Goal: Transaction & Acquisition: Purchase product/service

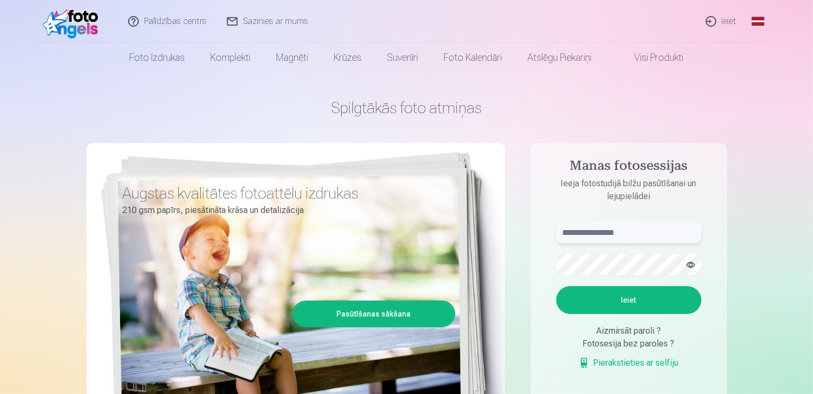
click at [628, 236] on input "text" at bounding box center [628, 232] width 145 height 21
type input "**********"
click at [620, 297] on button "Ieiet" at bounding box center [628, 300] width 145 height 28
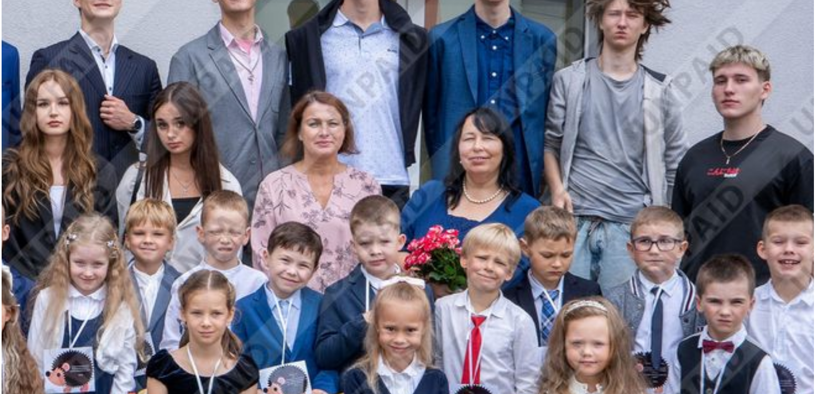
scroll to position [170, 0]
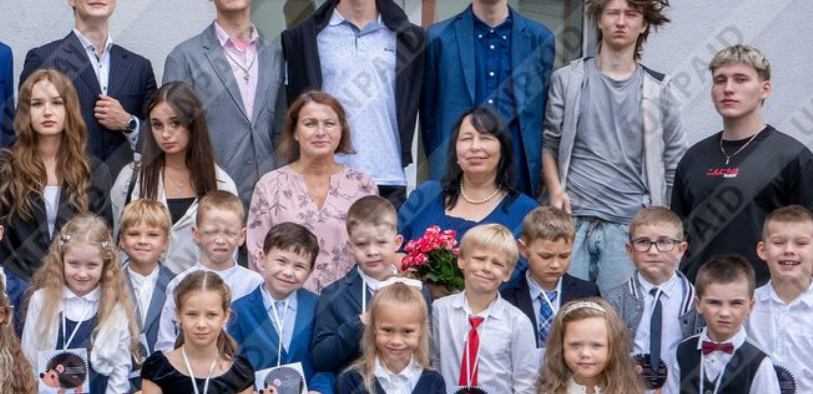
drag, startPoint x: 738, startPoint y: 100, endPoint x: 739, endPoint y: 109, distance: 9.1
click at [739, 109] on img at bounding box center [406, 203] width 766 height 511
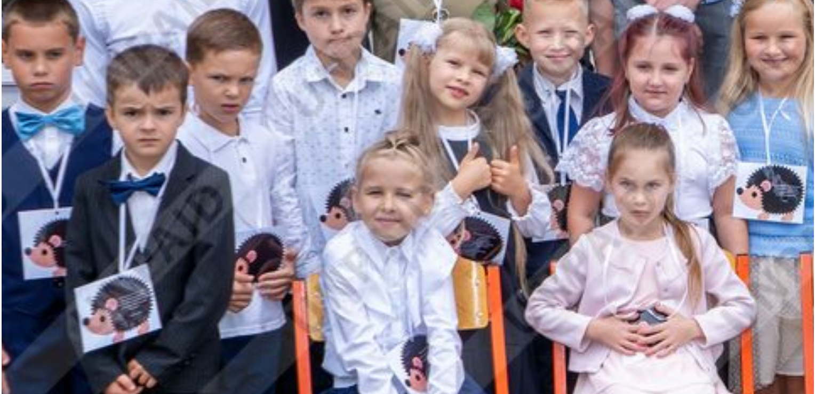
scroll to position [252, 0]
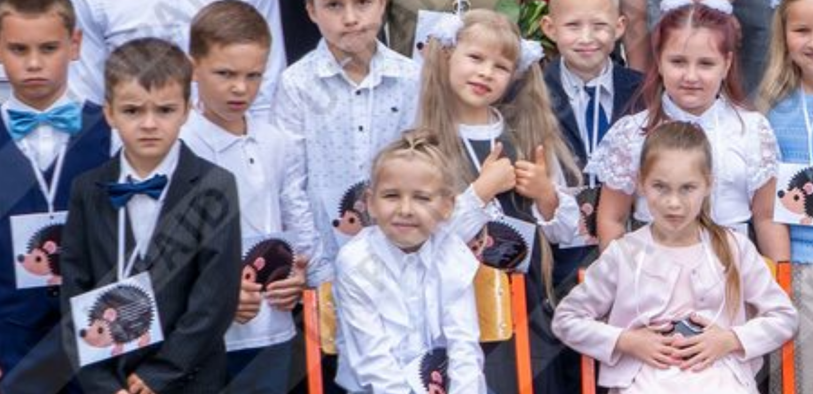
click at [108, 158] on img at bounding box center [406, 121] width 766 height 511
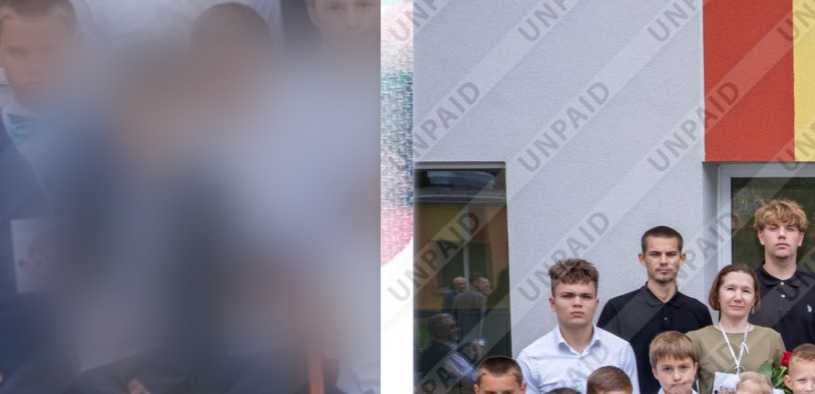
drag, startPoint x: 108, startPoint y: 158, endPoint x: 196, endPoint y: 134, distance: 91.4
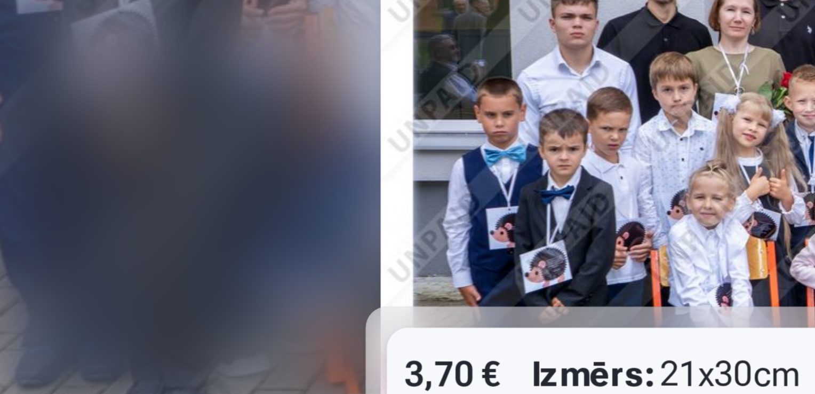
scroll to position [252, 0]
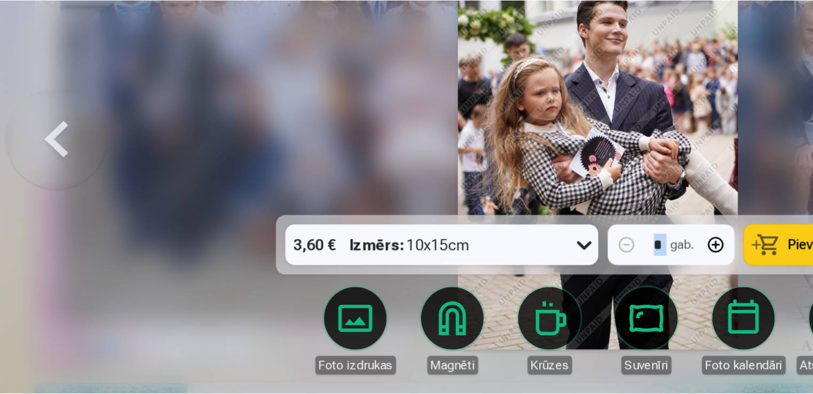
scroll to position [250, 0]
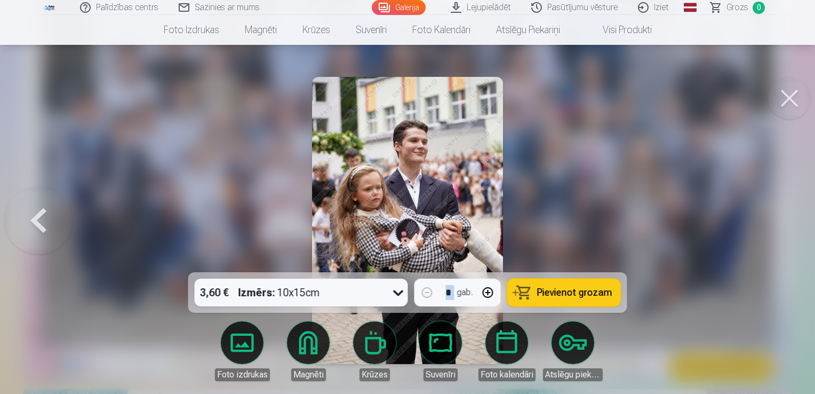
click at [39, 224] on button at bounding box center [38, 220] width 68 height 82
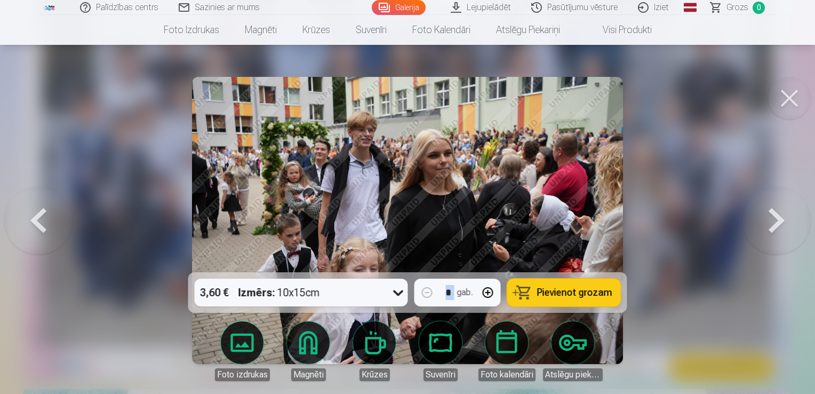
click at [39, 224] on button at bounding box center [38, 220] width 68 height 82
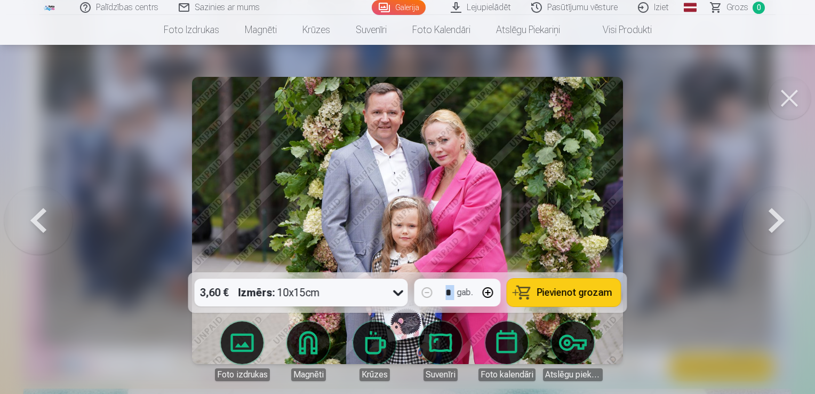
click at [39, 224] on button at bounding box center [38, 220] width 68 height 82
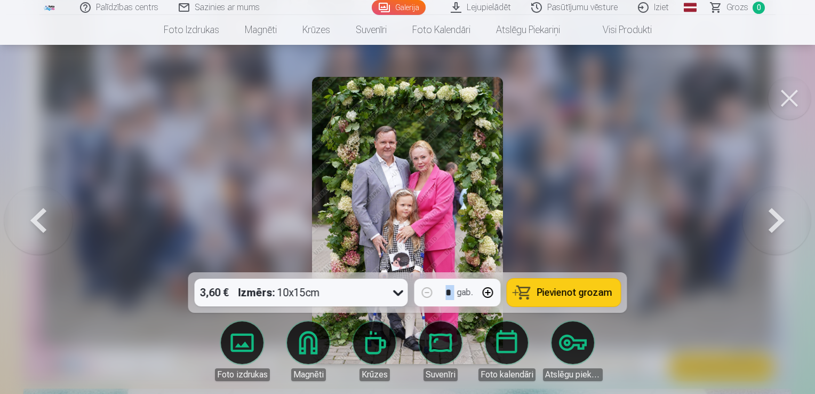
click at [39, 224] on button at bounding box center [38, 220] width 68 height 82
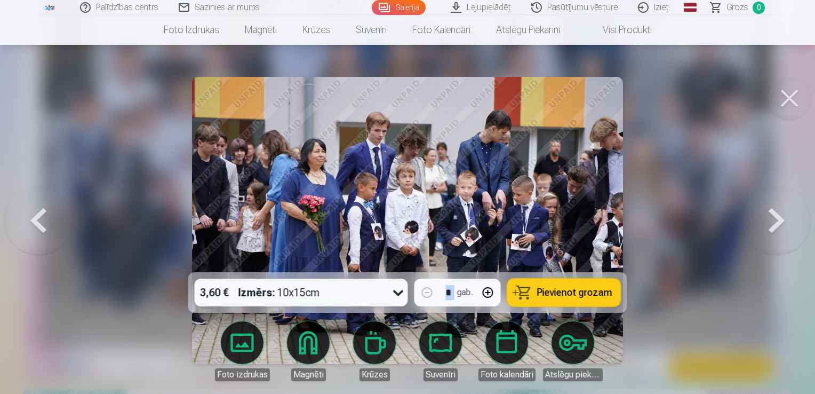
click at [39, 224] on button at bounding box center [38, 220] width 68 height 82
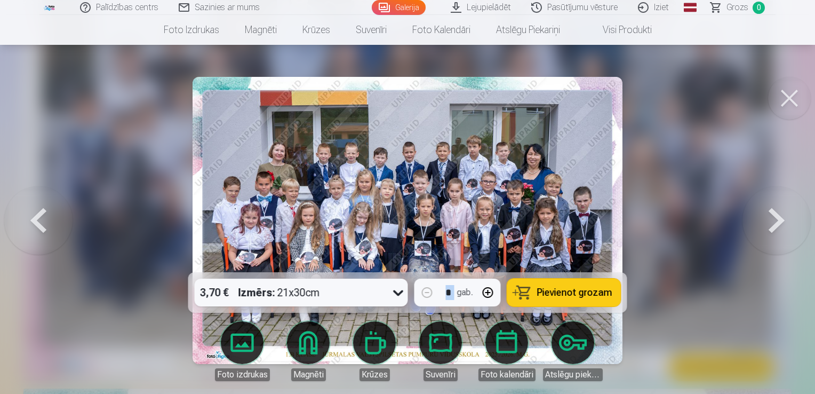
click at [39, 224] on button at bounding box center [38, 220] width 68 height 82
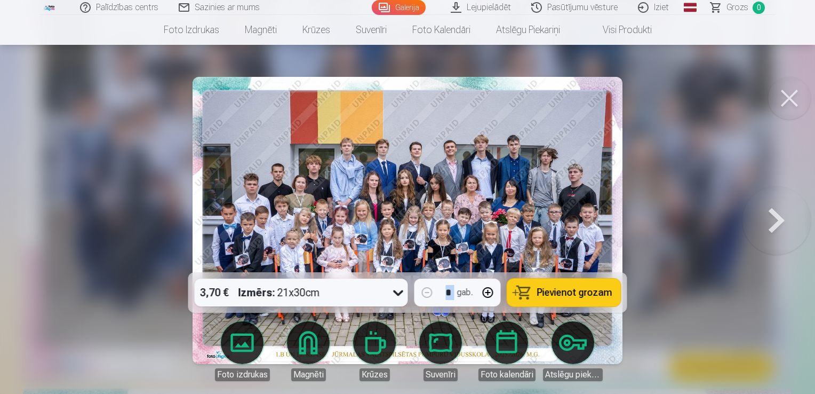
click at [39, 224] on div at bounding box center [407, 197] width 815 height 394
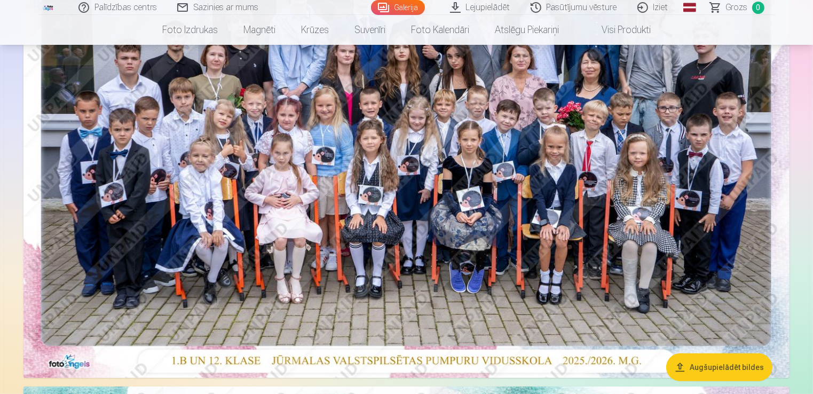
drag, startPoint x: 39, startPoint y: 224, endPoint x: 432, endPoint y: 165, distance: 396.6
click at [432, 165] on img at bounding box center [406, 122] width 766 height 511
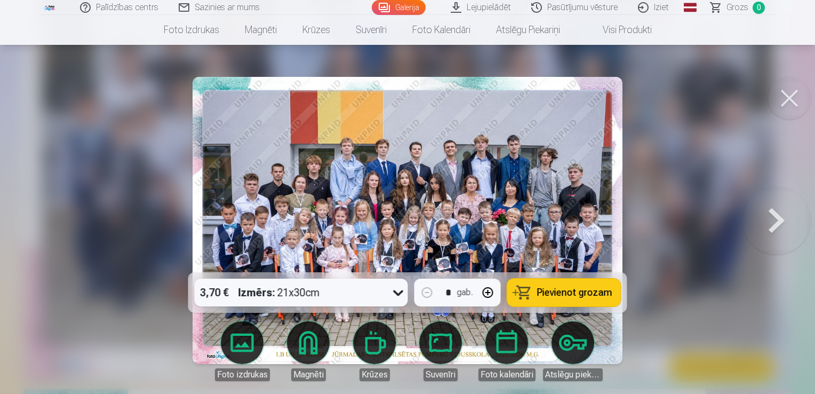
drag, startPoint x: 658, startPoint y: 97, endPoint x: 751, endPoint y: 171, distance: 118.9
click at [751, 171] on div at bounding box center [407, 197] width 815 height 394
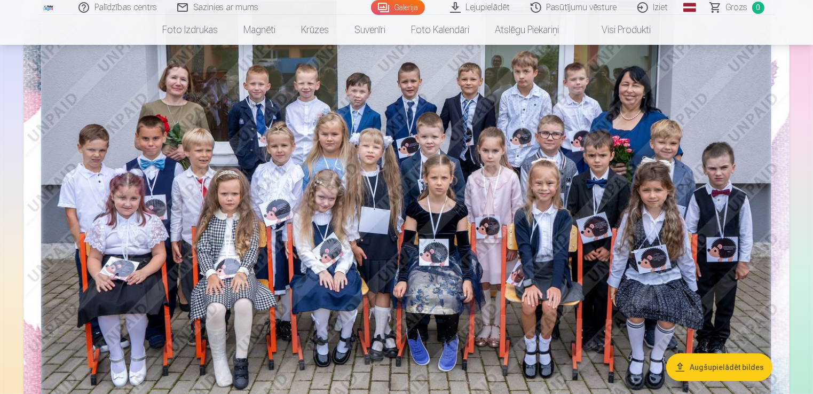
scroll to position [448, 0]
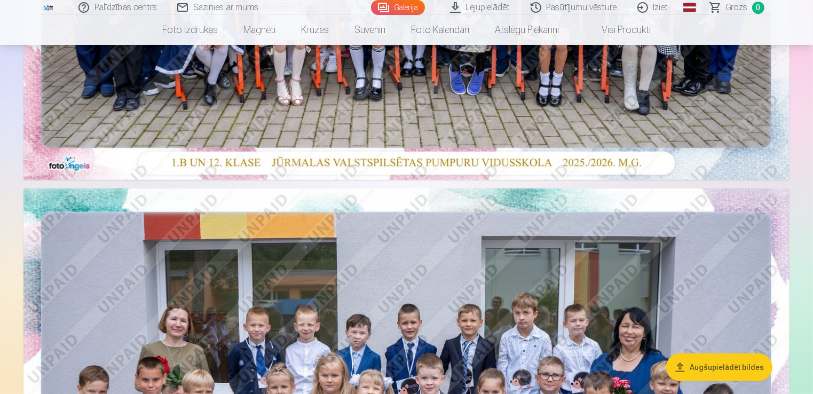
drag, startPoint x: 812, startPoint y: 45, endPoint x: 813, endPoint y: 53, distance: 8.1
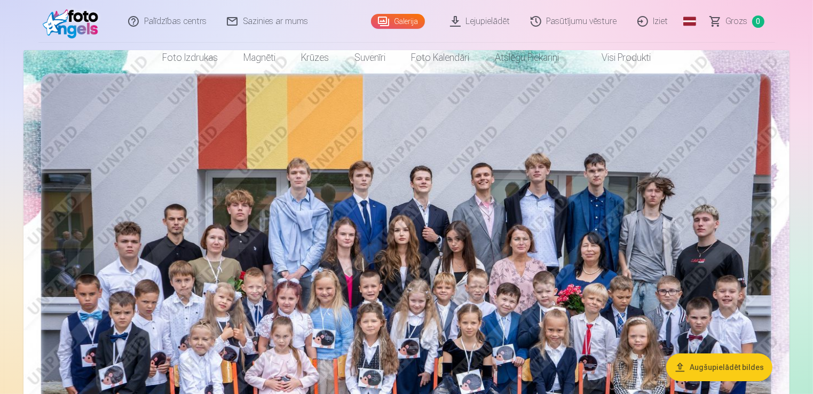
scroll to position [0, 0]
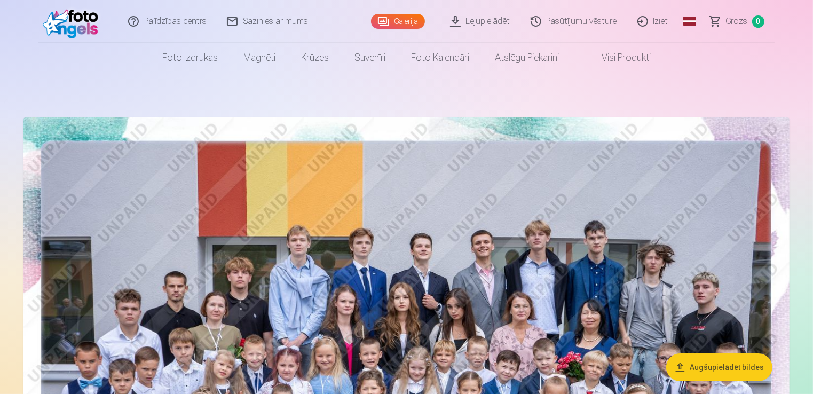
click at [811, 4] on header "Palīdzības centrs Sazinies ar mums Galerija Lejupielādēt Pasūtījumu vēsture Izi…" at bounding box center [406, 36] width 813 height 73
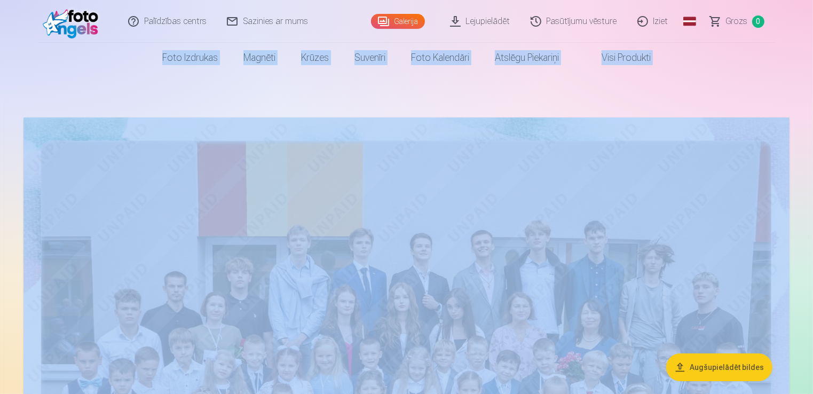
drag, startPoint x: 811, startPoint y: 4, endPoint x: 546, endPoint y: 138, distance: 297.1
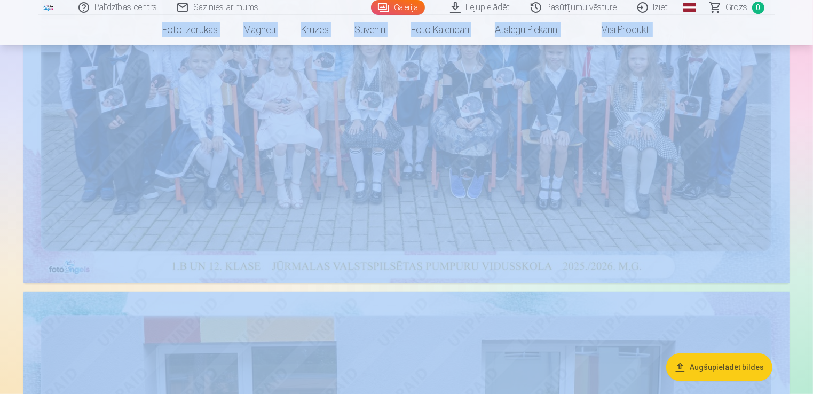
scroll to position [689, 0]
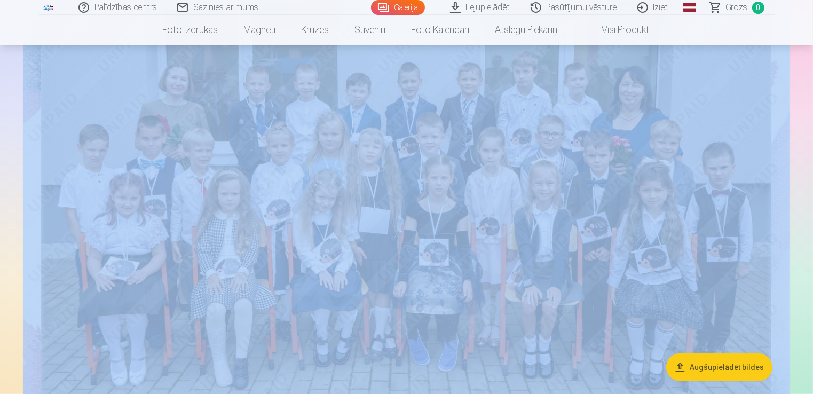
drag, startPoint x: 802, startPoint y: 109, endPoint x: 814, endPoint y: 76, distance: 35.3
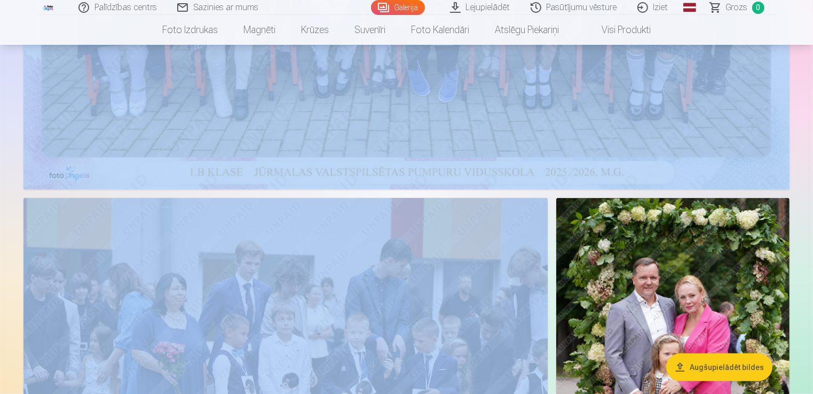
scroll to position [1009, 0]
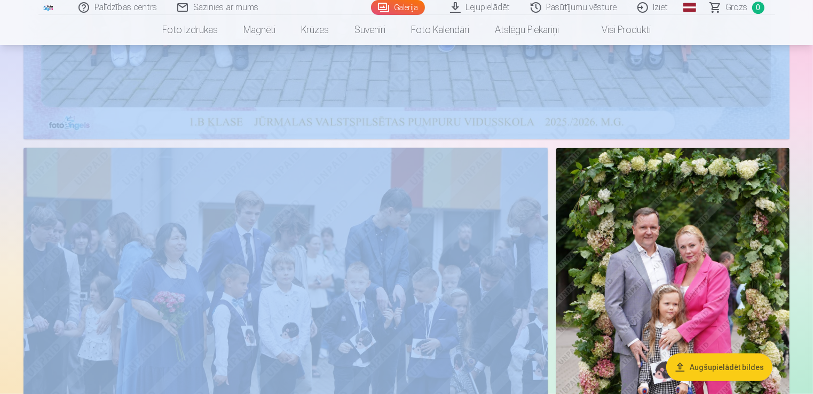
click at [796, 96] on aside "Augšupielādēt bildes" at bounding box center [406, 209] width 804 height 2238
drag, startPoint x: 796, startPoint y: 96, endPoint x: 814, endPoint y: 99, distance: 18.4
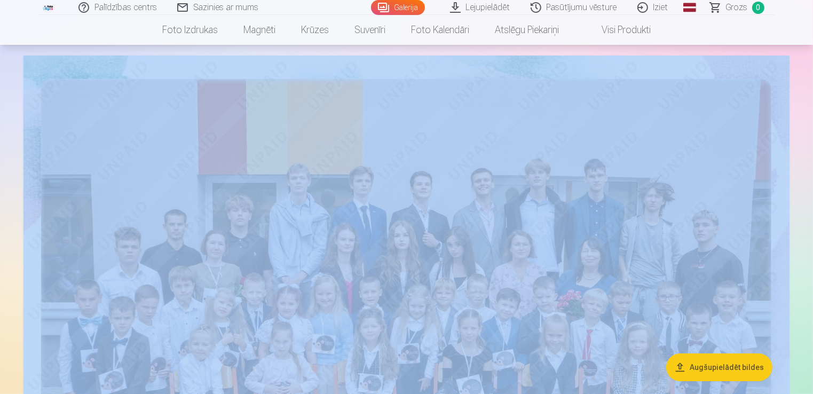
scroll to position [0, 0]
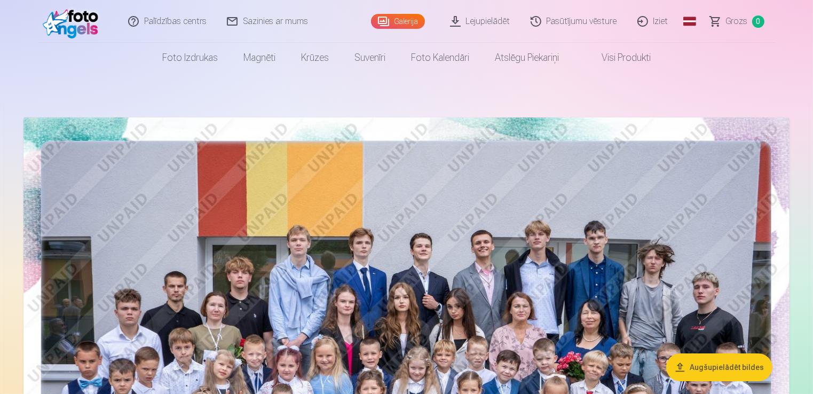
click at [12, 29] on header "Palīdzības centrs Sazinies ar mums Galerija Lejupielādēt Pasūtījumu vēsture Izi…" at bounding box center [406, 36] width 813 height 73
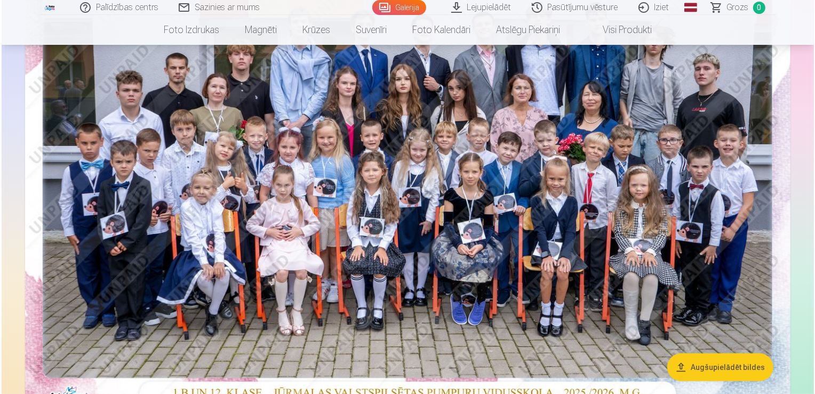
scroll to position [202, 0]
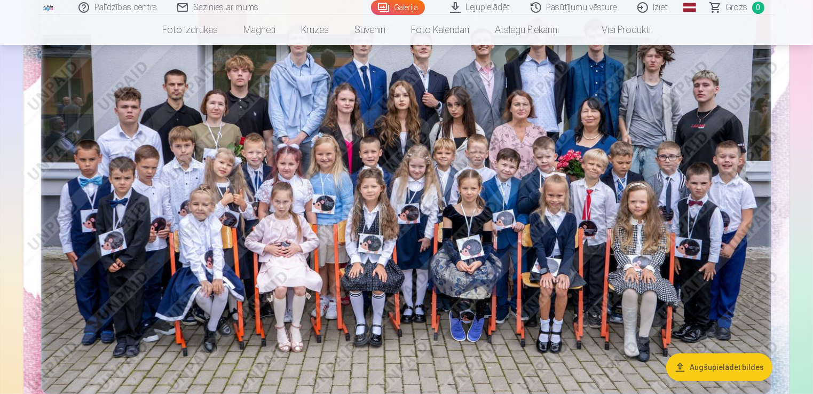
click at [536, 116] on img at bounding box center [406, 171] width 766 height 511
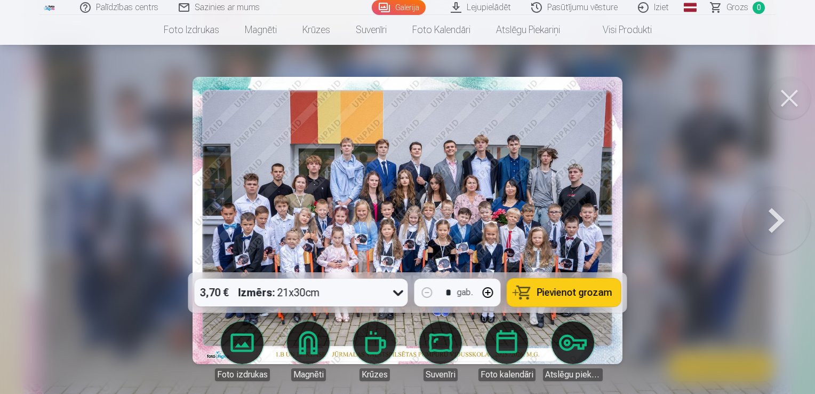
click at [572, 291] on span "Pievienot grozam" at bounding box center [574, 293] width 75 height 10
drag, startPoint x: 572, startPoint y: 291, endPoint x: 644, endPoint y: 266, distance: 76.1
click at [771, 216] on button at bounding box center [777, 220] width 68 height 82
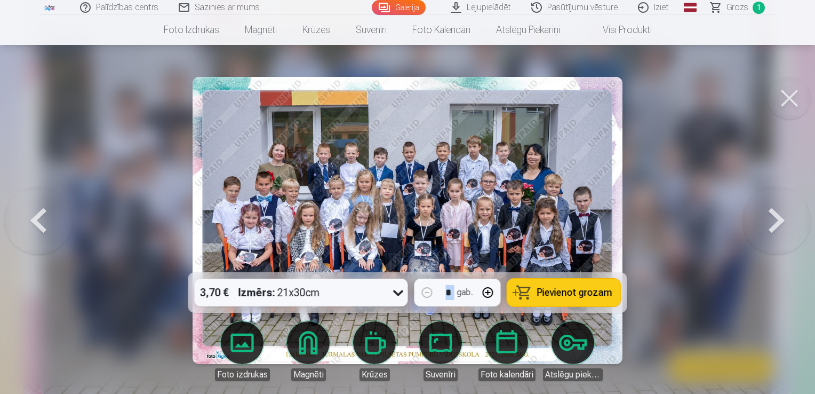
drag, startPoint x: 660, startPoint y: 225, endPoint x: 580, endPoint y: 289, distance: 102.5
drag, startPoint x: 580, startPoint y: 289, endPoint x: 546, endPoint y: 297, distance: 34.6
click at [546, 297] on span "Pievienot grozam" at bounding box center [574, 293] width 75 height 10
click at [777, 219] on button at bounding box center [777, 220] width 68 height 82
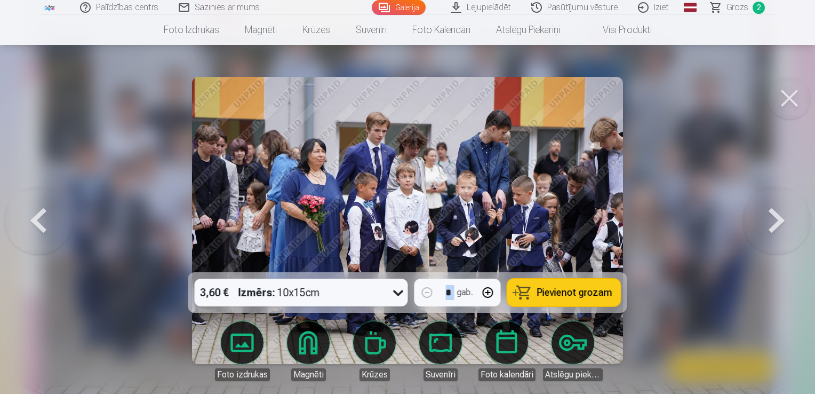
click at [777, 219] on button at bounding box center [777, 220] width 68 height 82
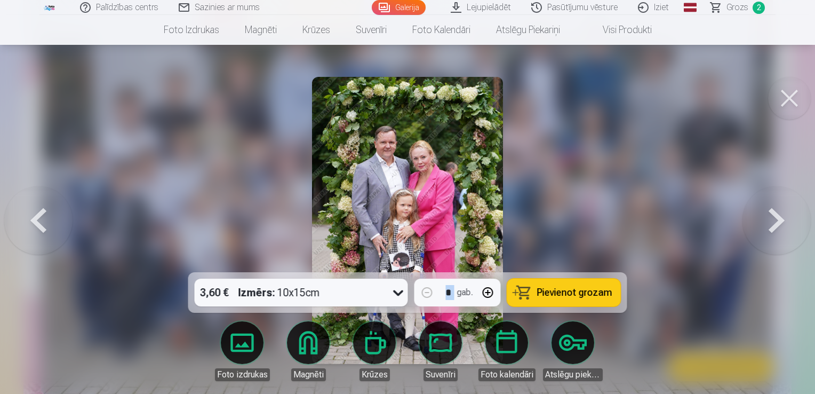
click at [777, 219] on button at bounding box center [777, 220] width 68 height 82
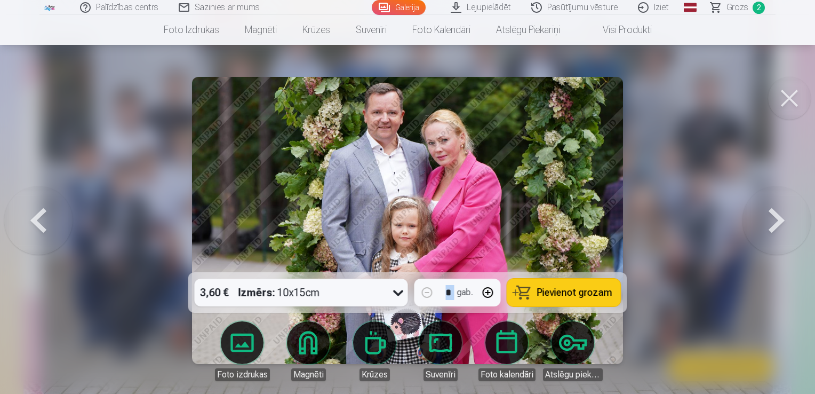
click at [777, 219] on button at bounding box center [777, 220] width 68 height 82
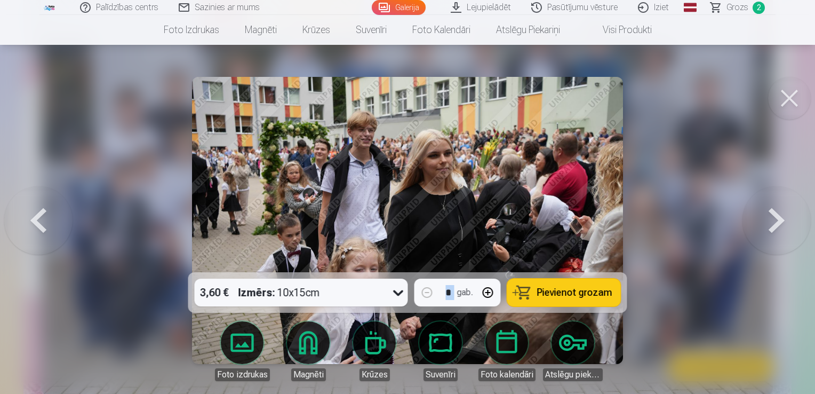
click at [777, 219] on button at bounding box center [777, 220] width 68 height 82
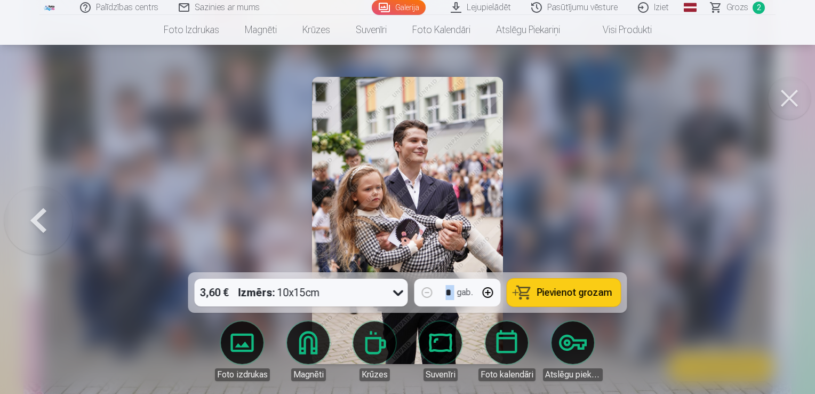
click at [604, 285] on button "Pievienot grozam" at bounding box center [564, 293] width 114 height 28
click at [738, 8] on span "Grozs" at bounding box center [738, 7] width 22 height 13
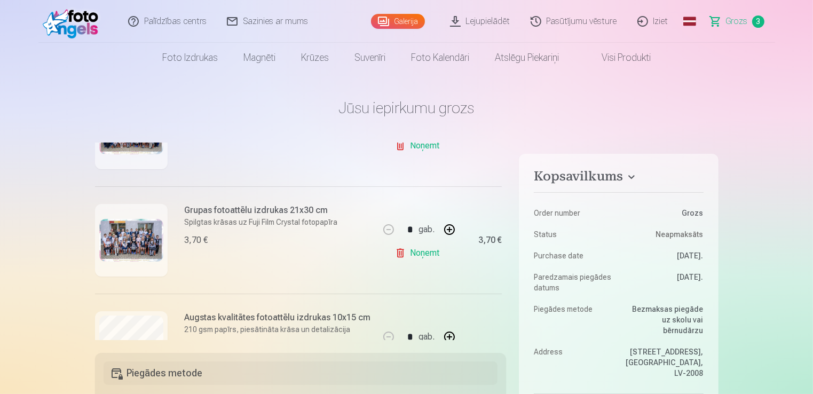
scroll to position [257, 0]
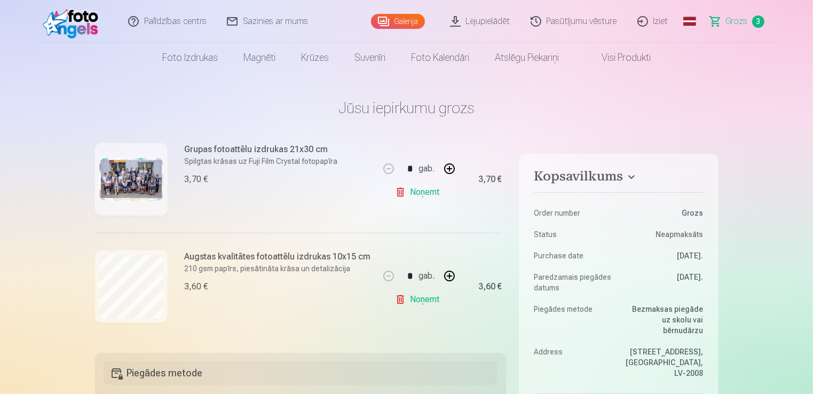
click at [446, 165] on button "button" at bounding box center [450, 169] width 26 height 26
click at [383, 167] on button "button" at bounding box center [389, 169] width 26 height 26
type input "*"
click at [467, 25] on link "Lejupielādēt" at bounding box center [480, 21] width 81 height 43
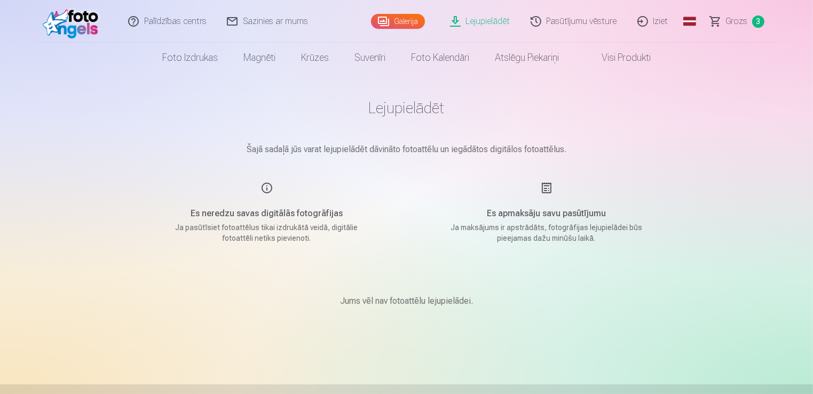
click at [394, 19] on link "Galerija" at bounding box center [398, 21] width 54 height 15
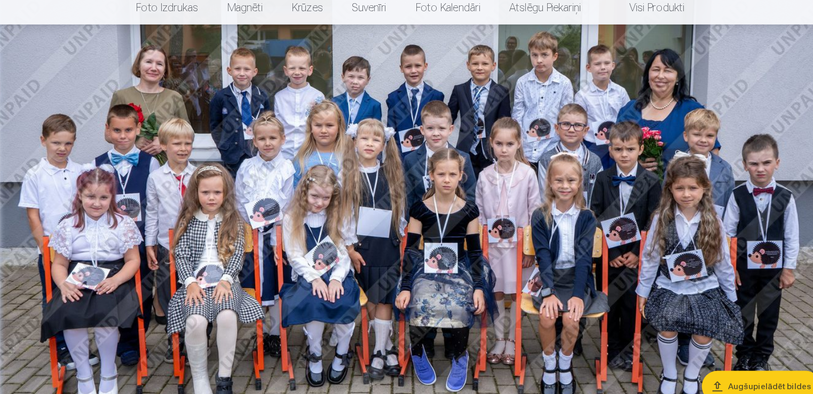
scroll to position [689, 0]
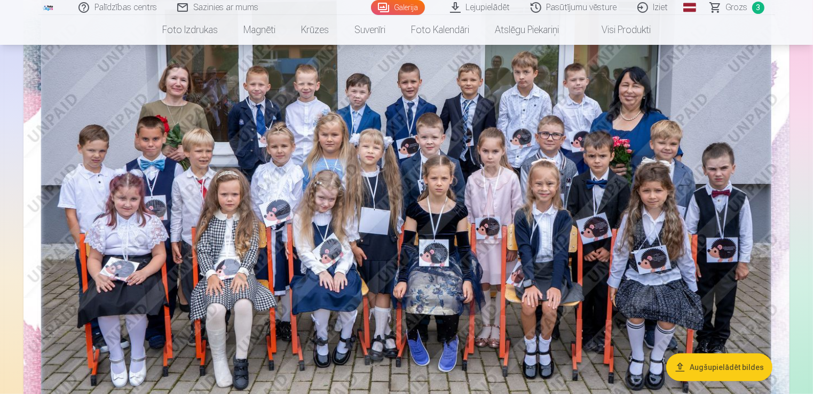
click at [737, 7] on span "Grozs" at bounding box center [737, 7] width 22 height 13
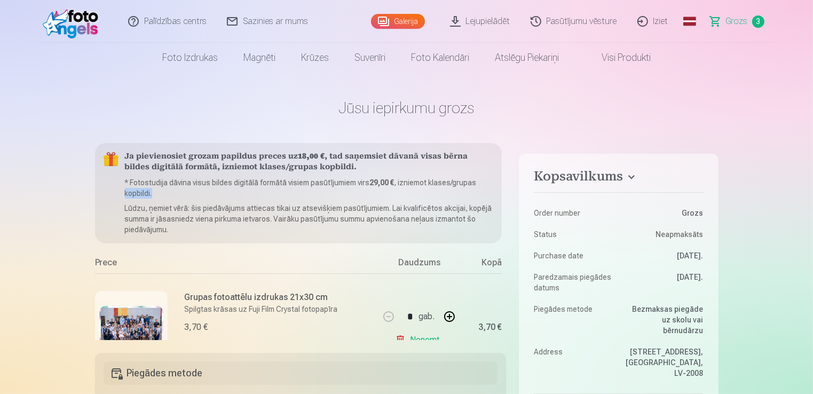
scroll to position [0, 26]
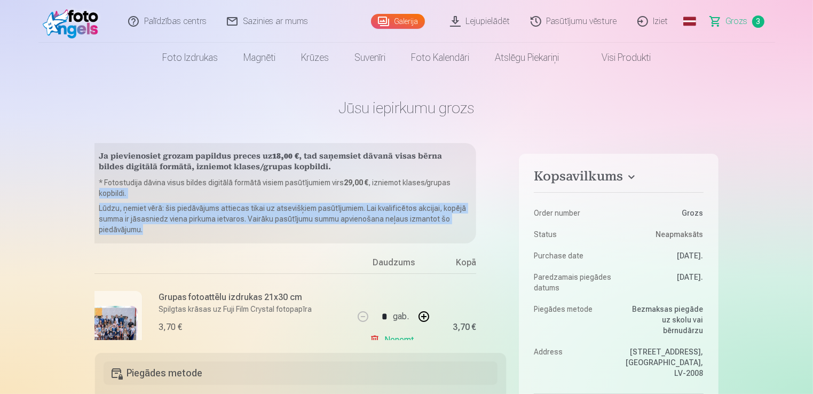
drag, startPoint x: 503, startPoint y: 186, endPoint x: 502, endPoint y: 224, distance: 37.9
click at [502, 224] on div "Ja pievienosiet grozam papildus preces uz 18,00 € , tad saņemsiet dāvanā visas …" at bounding box center [300, 241] width 411 height 197
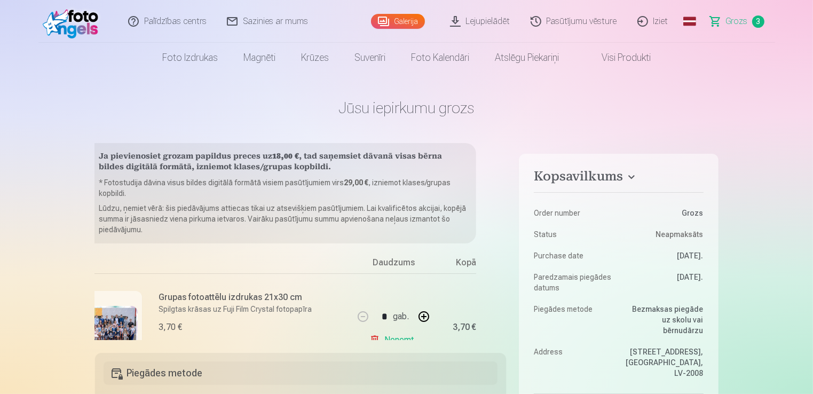
drag, startPoint x: 502, startPoint y: 224, endPoint x: 547, endPoint y: 125, distance: 108.9
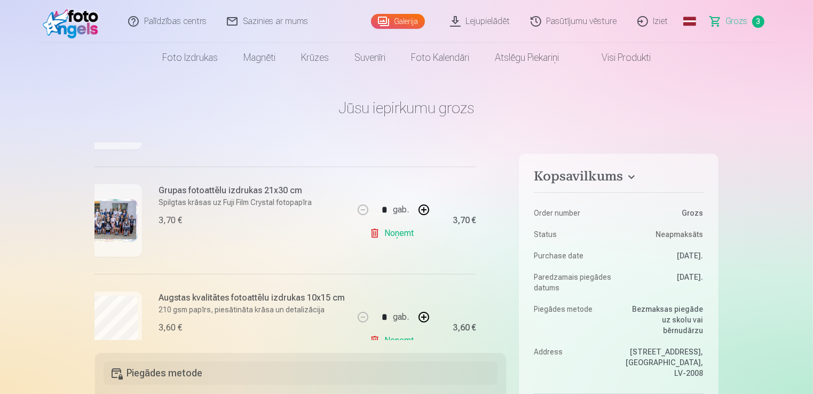
scroll to position [217, 26]
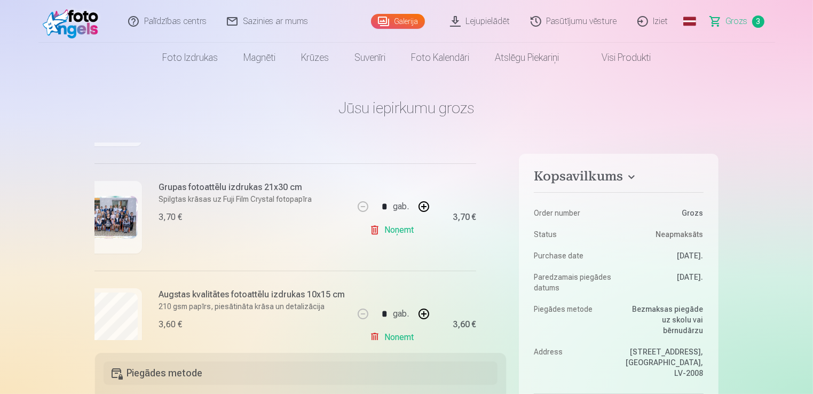
click at [423, 206] on button "button" at bounding box center [424, 207] width 26 height 26
type input "*"
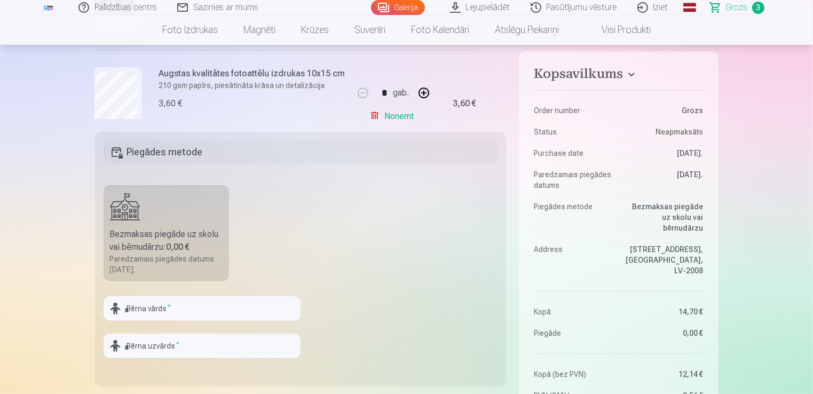
scroll to position [225, 0]
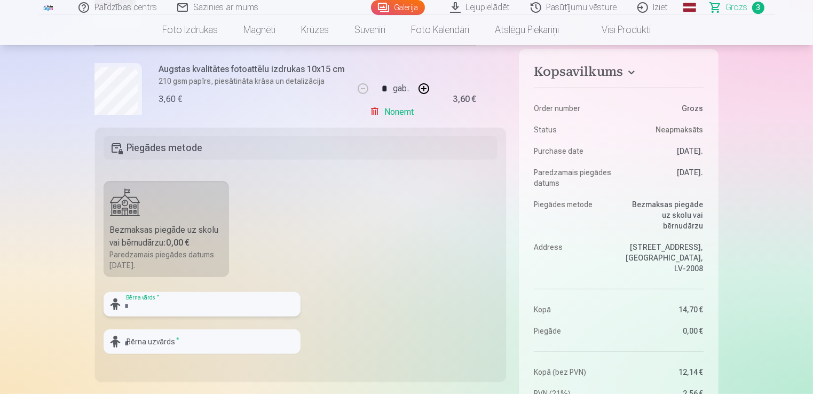
click at [201, 309] on input "text" at bounding box center [202, 304] width 197 height 25
type input "********"
click at [184, 346] on input "text" at bounding box center [202, 341] width 197 height 25
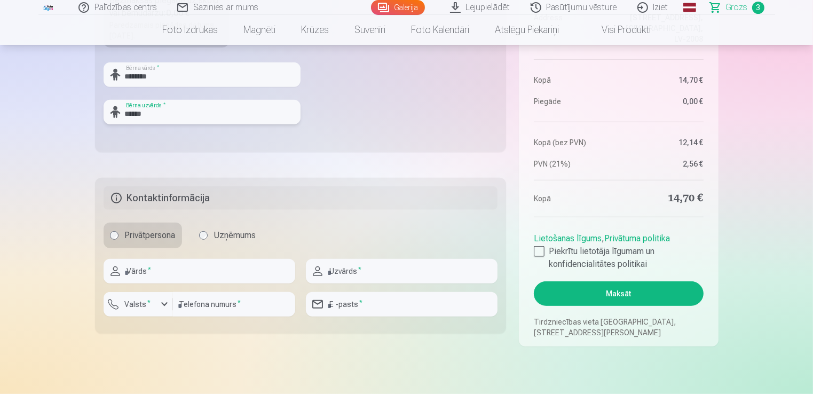
scroll to position [494, 0]
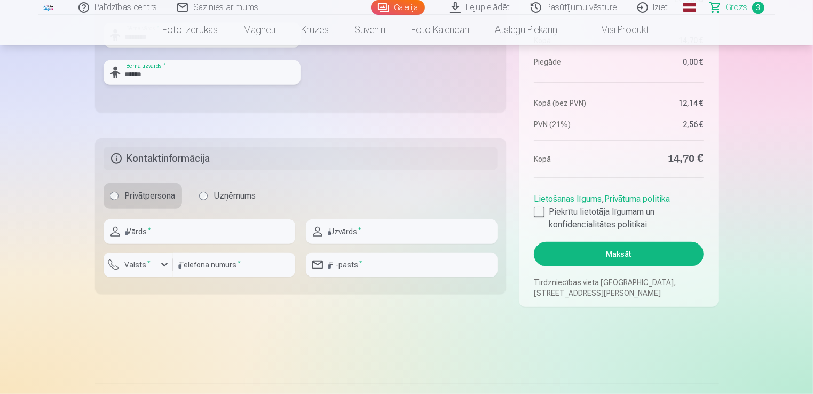
type input "******"
click at [212, 236] on input "text" at bounding box center [200, 231] width 192 height 25
type input "*******"
click at [388, 232] on input "text" at bounding box center [402, 231] width 192 height 25
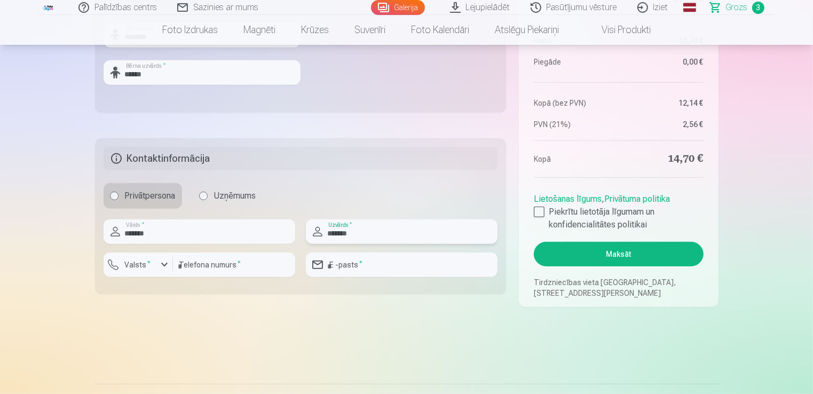
type input "*******"
click at [204, 266] on input "number" at bounding box center [234, 264] width 122 height 25
type input "********"
click at [163, 262] on div "button" at bounding box center [164, 264] width 13 height 13
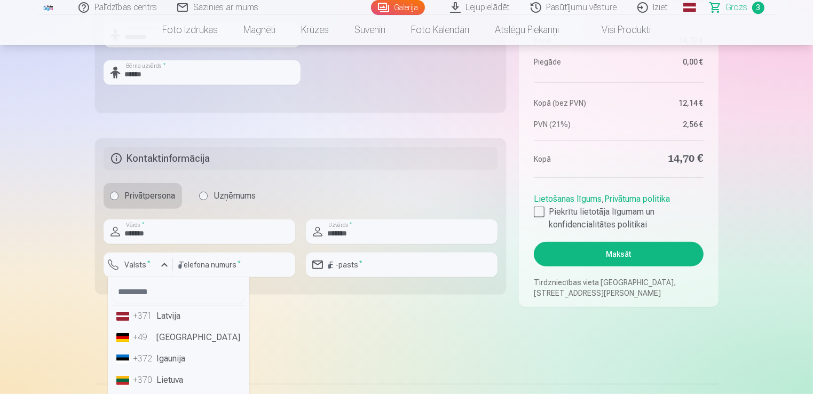
click at [169, 316] on li "+371 Latvija" at bounding box center [178, 315] width 133 height 21
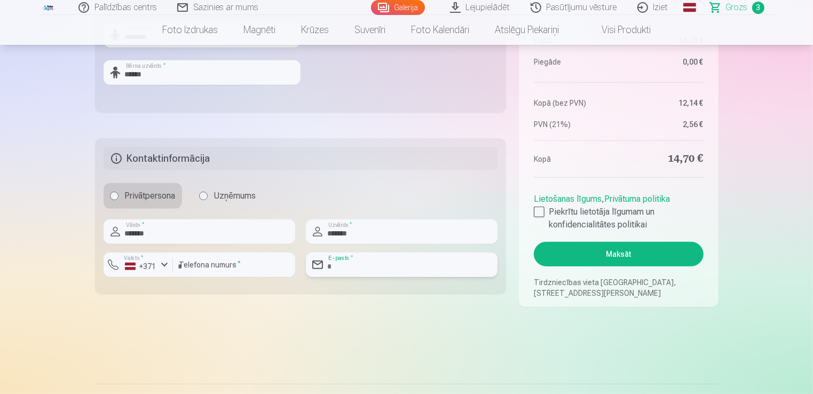
click at [366, 268] on input "email" at bounding box center [402, 264] width 192 height 25
type input "**********"
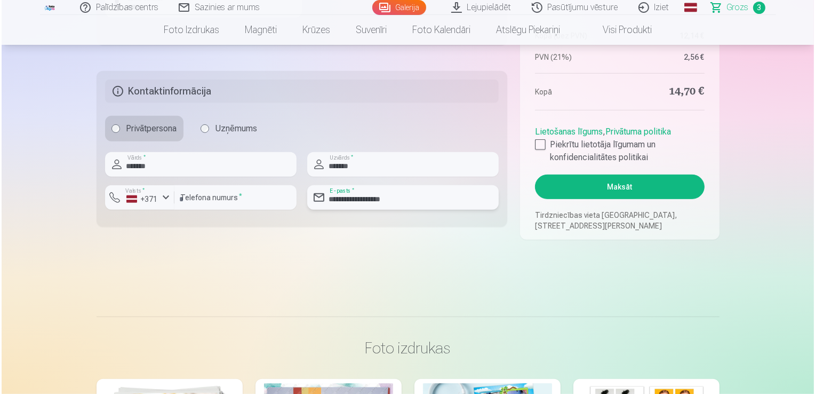
scroll to position [565, 0]
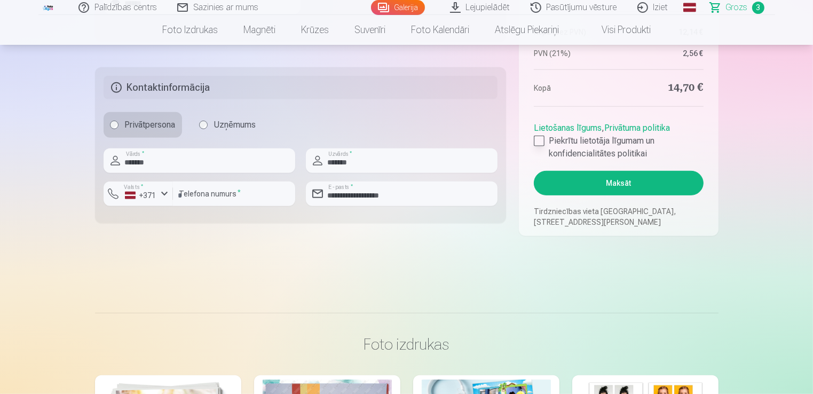
click at [539, 139] on div at bounding box center [539, 141] width 11 height 11
click at [618, 187] on button "Maksāt" at bounding box center [618, 183] width 169 height 25
